Goal: Information Seeking & Learning: Learn about a topic

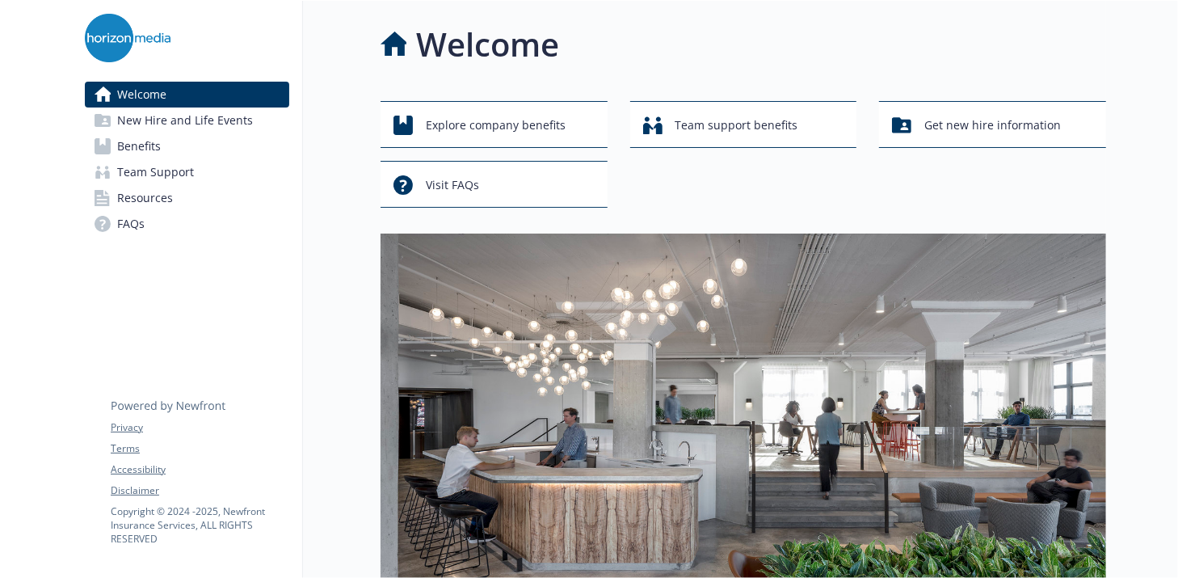
click at [143, 137] on span "Benefits" at bounding box center [139, 146] width 44 height 26
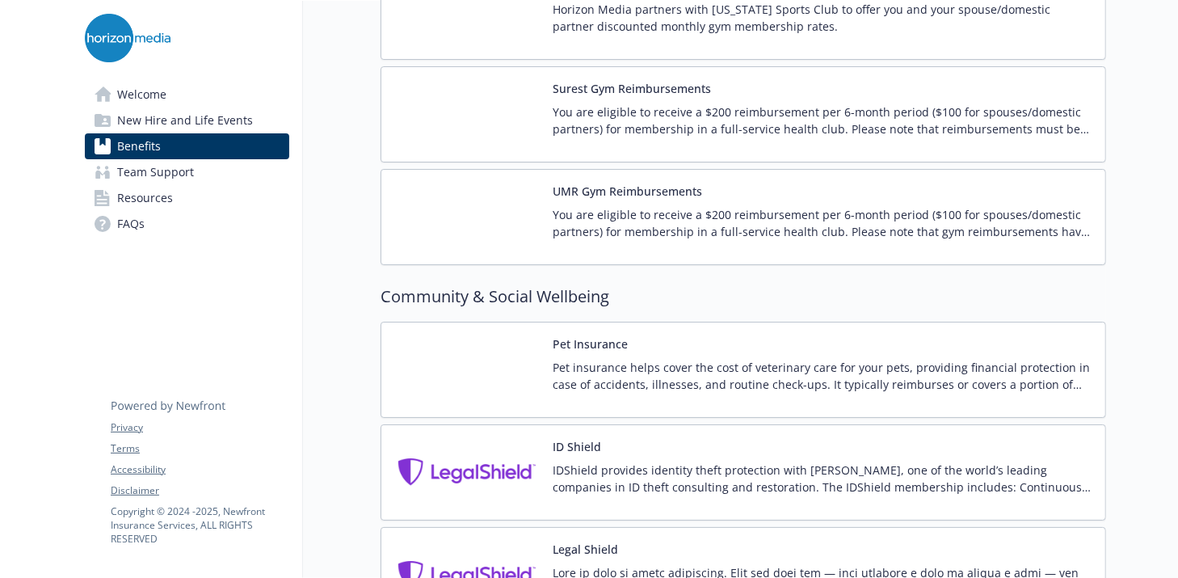
scroll to position [3971, 0]
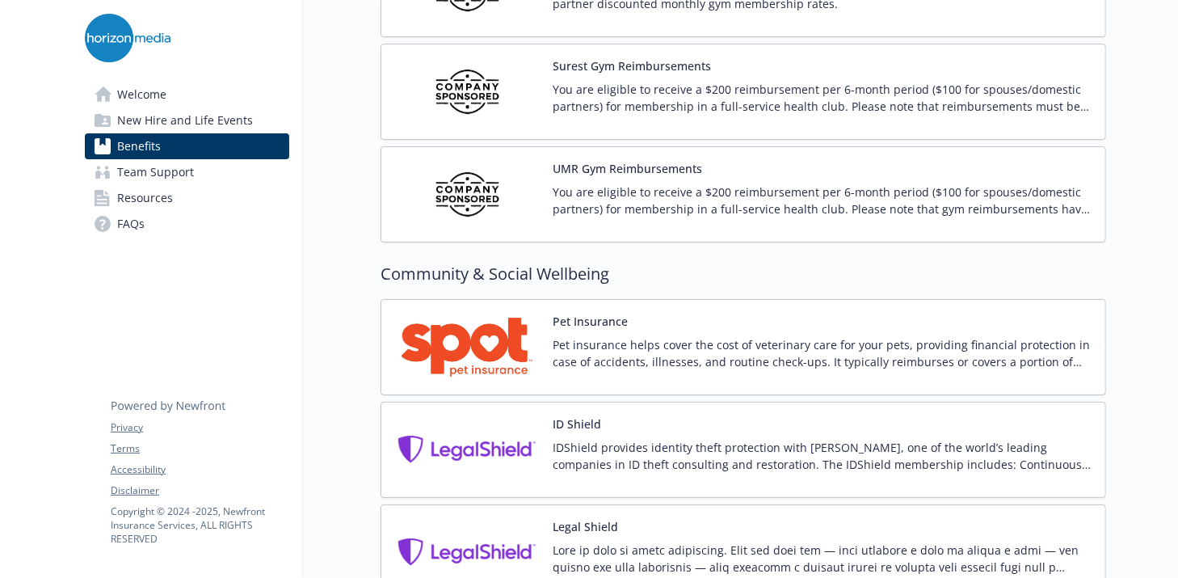
drag, startPoint x: 490, startPoint y: 314, endPoint x: 718, endPoint y: 327, distance: 229.0
click at [718, 336] on p "Pet insurance helps cover the cost of veterinary care for your pets, providing …" at bounding box center [823, 353] width 540 height 34
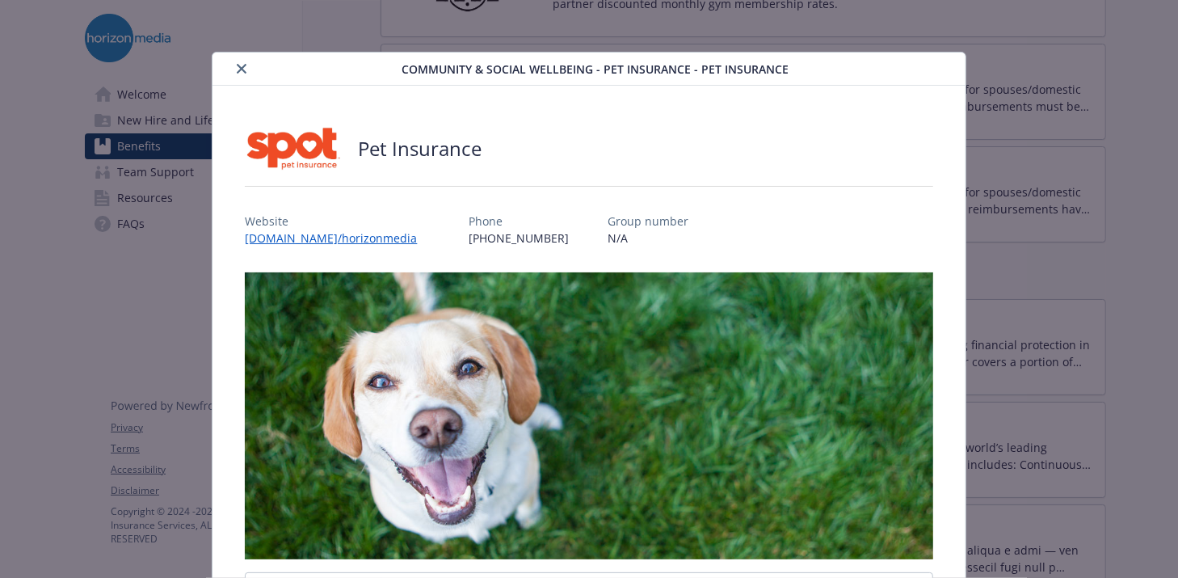
scroll to position [48, 0]
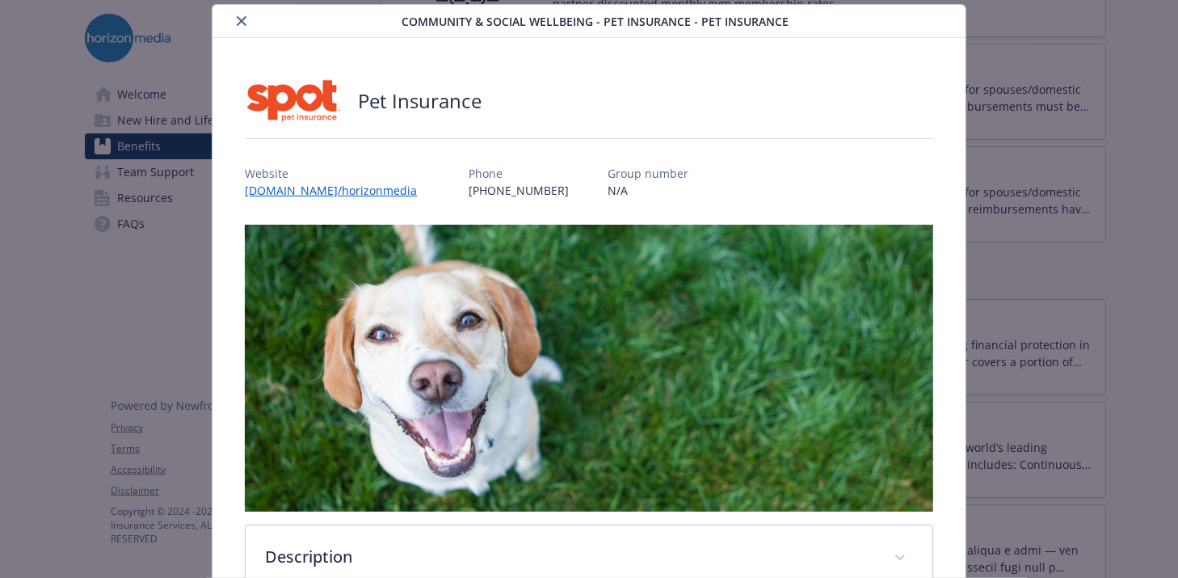
click at [239, 17] on icon "close" at bounding box center [242, 21] width 10 height 10
